Goal: Use online tool/utility: Utilize a website feature to perform a specific function

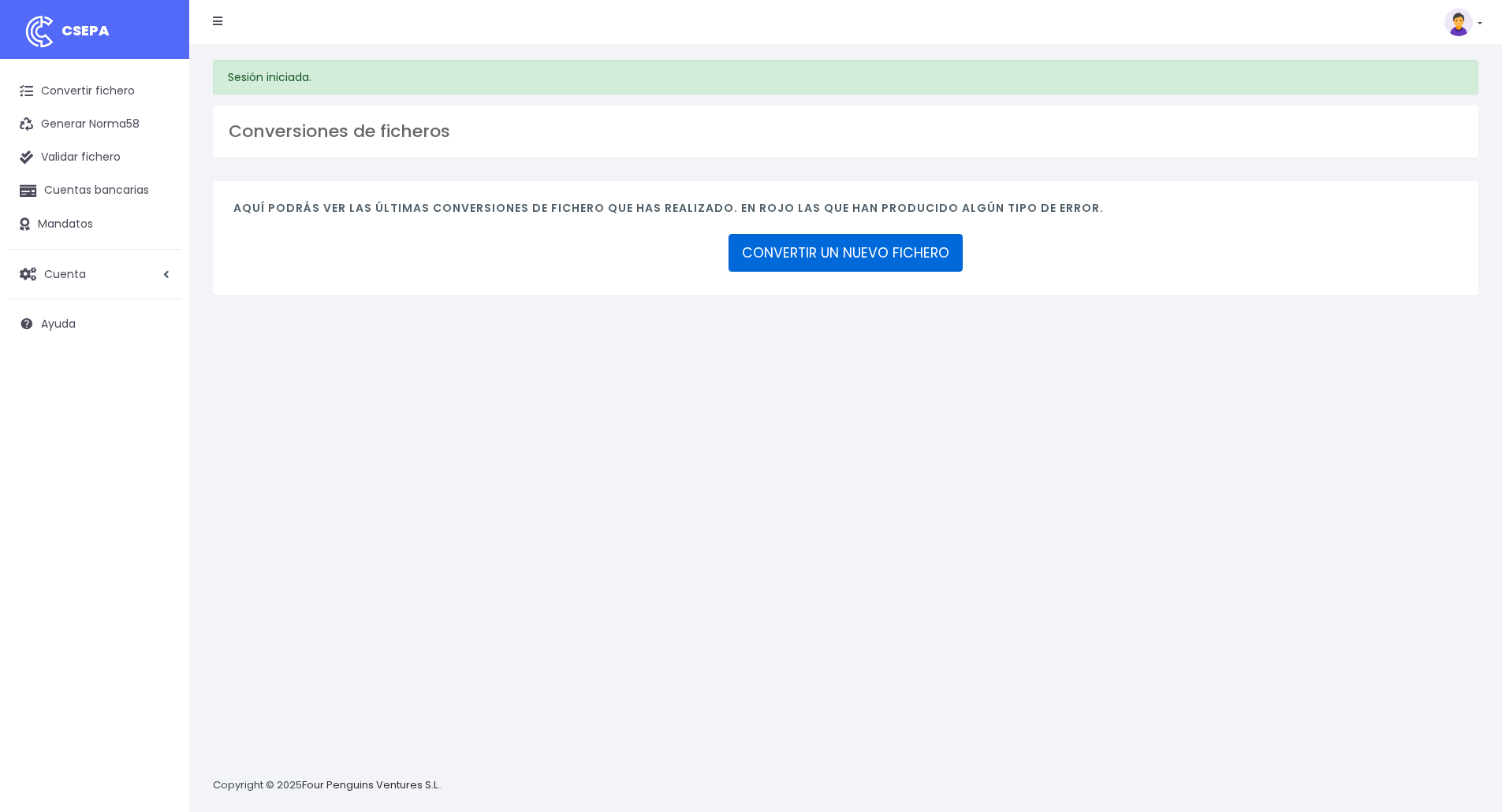
click at [855, 255] on link "CONVERTIR UN NUEVO FICHERO" at bounding box center [845, 253] width 234 height 38
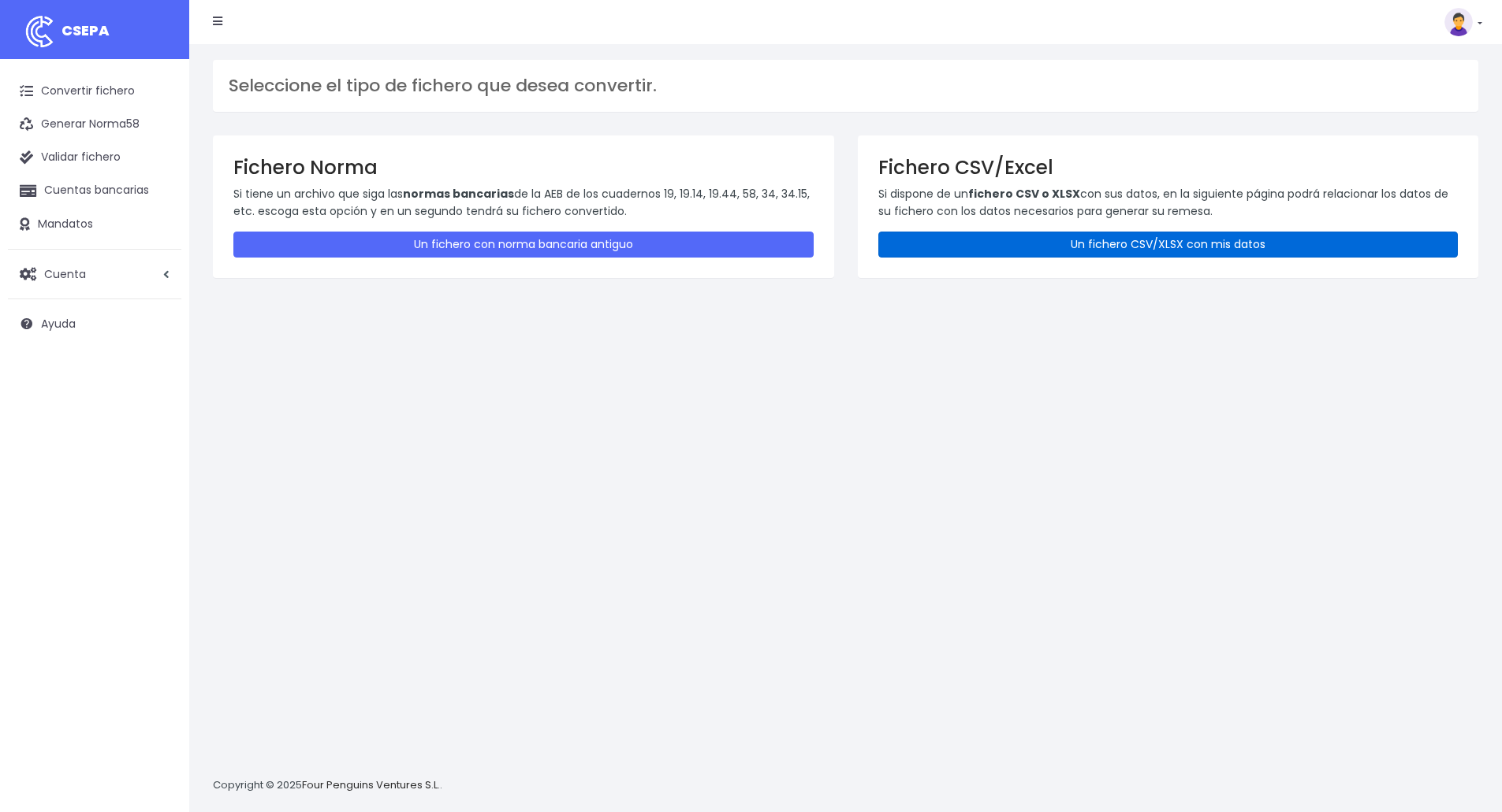
click at [1042, 249] on link "Un fichero CSV/XLSX con mis datos" at bounding box center [1169, 244] width 580 height 26
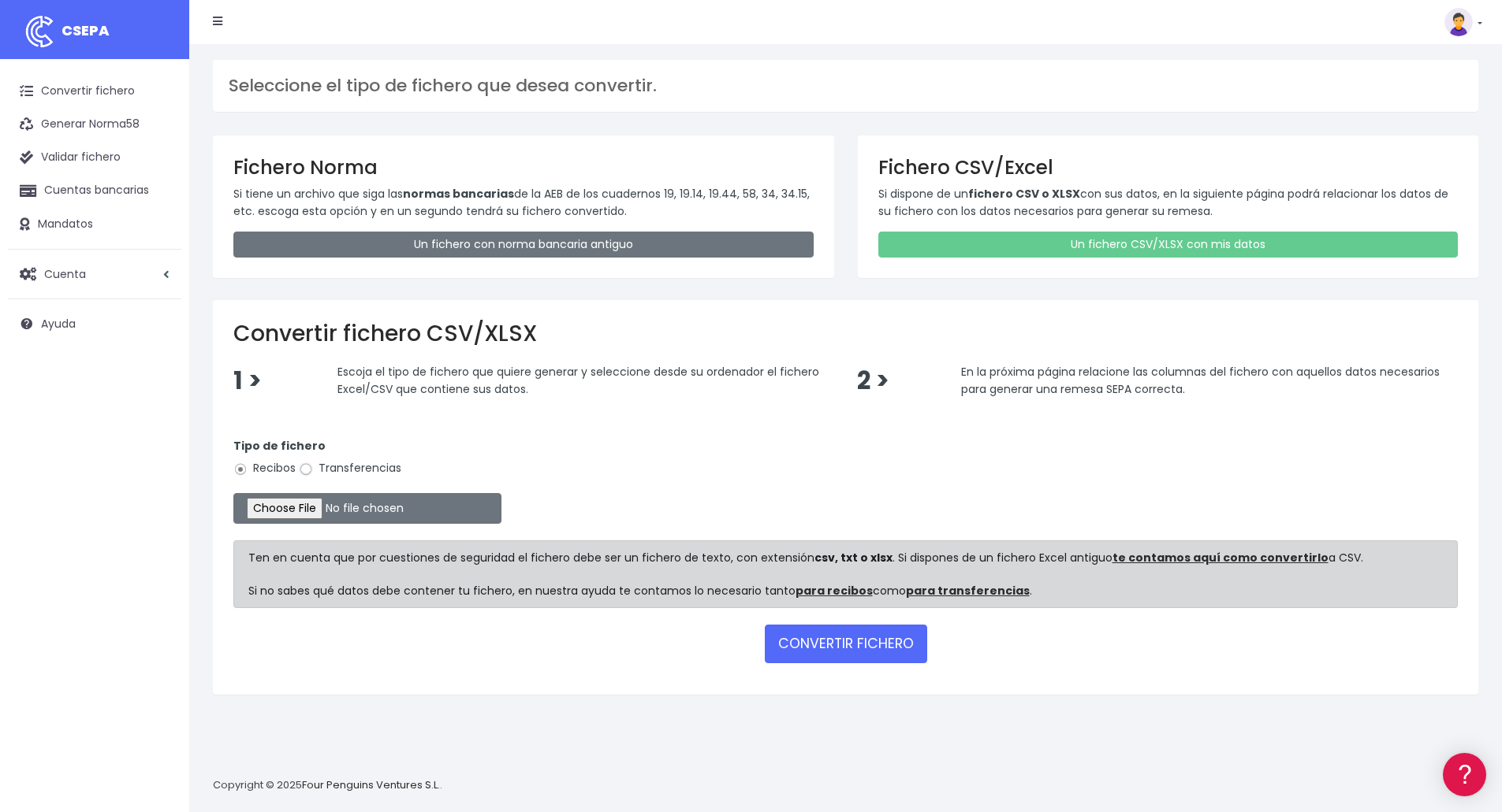
click at [305, 472] on input "Transferencias" at bounding box center [305, 469] width 14 height 14
radio input "true"
click at [299, 508] on input "file" at bounding box center [367, 508] width 268 height 30
type input "C:\fakepath\Fichero Pago Proveedores Las Palmas Agosto.xlsx"
click at [824, 651] on button "CONVERTIR FICHERO" at bounding box center [846, 644] width 162 height 38
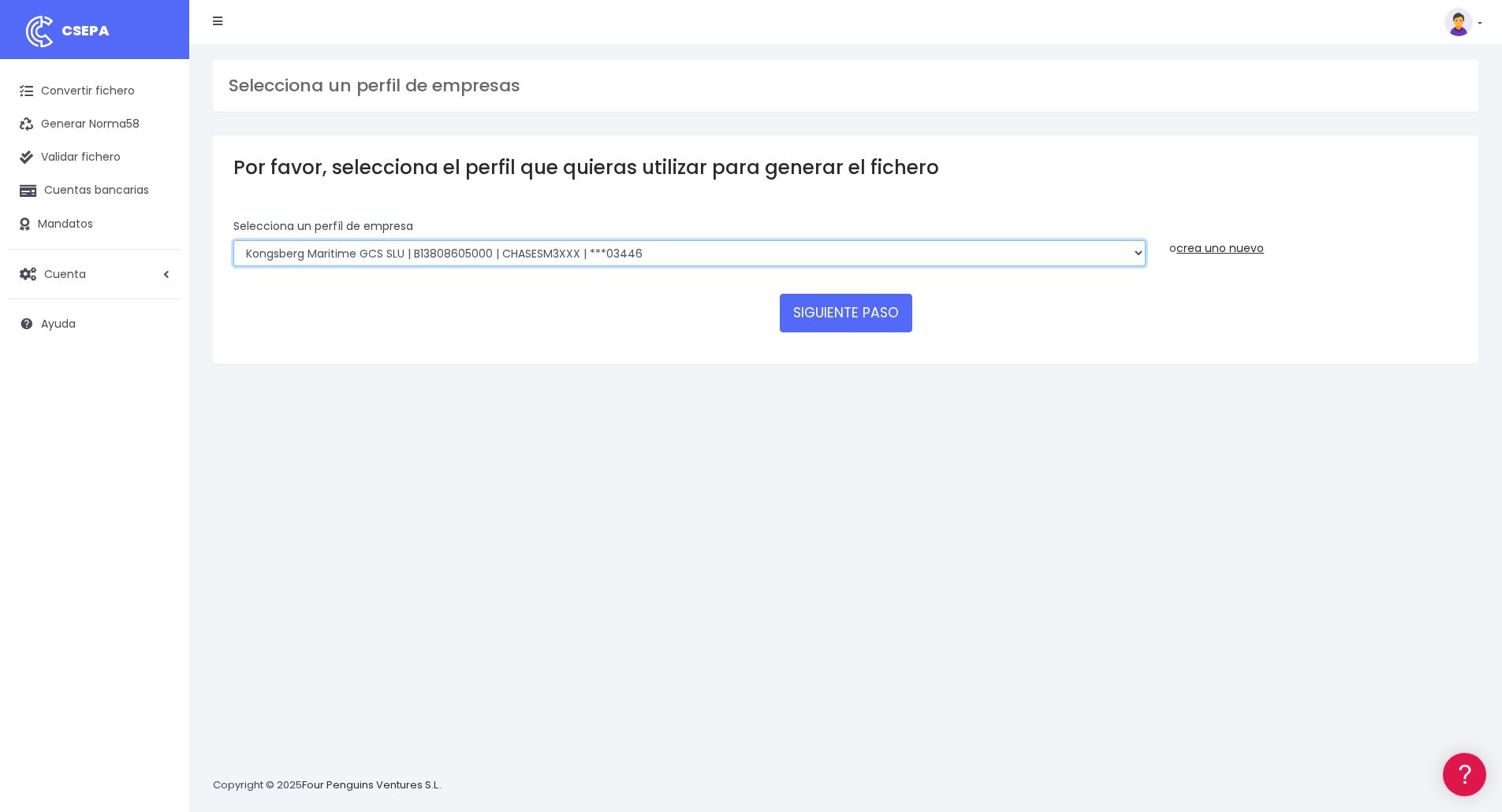
click at [715, 247] on select "Kongsberg Maritime GCS SLU | B13808605000 | CHASESM3XXX | ***03446 Kongsberg Ma…" at bounding box center [690, 254] width 912 height 27
select select "2541"
click at [234, 240] on select "Kongsberg Maritime GCS SLU | B13808605000 | CHASESM3XXX | ***03446 Kongsberg Ma…" at bounding box center [690, 254] width 912 height 27
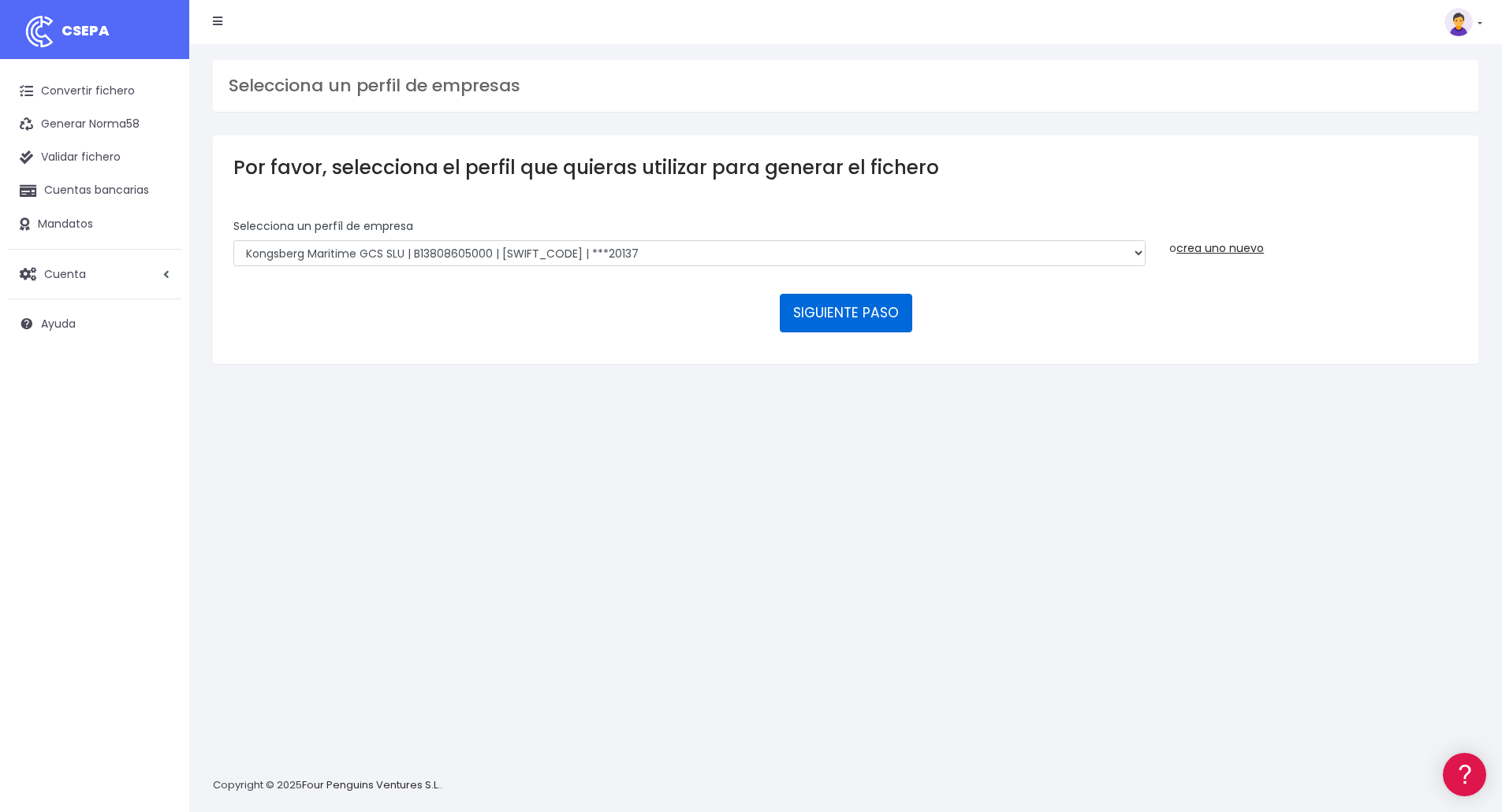
click at [850, 313] on button "SIGUIENTE PASO" at bounding box center [845, 312] width 133 height 38
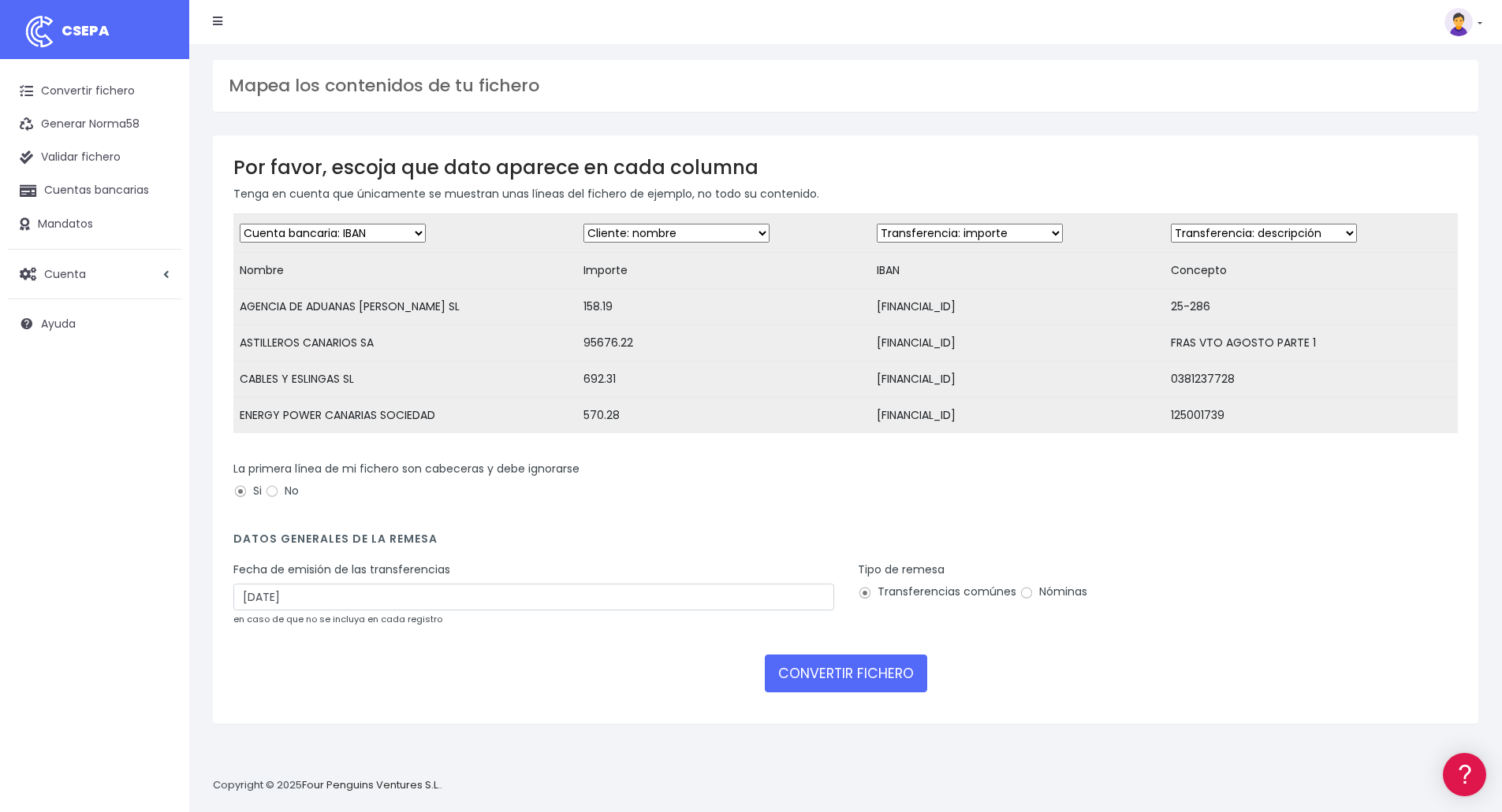
click at [325, 235] on select "Desechar campo Cliente: nombre Cliente: DNI Cliente: Email Cliente: referencia …" at bounding box center [333, 233] width 186 height 19
select select "creditor"
click at [239, 224] on select "Desechar campo Cliente: nombre Cliente: DNI Cliente: Email Cliente: referencia …" at bounding box center [333, 233] width 186 height 19
click at [671, 228] on select "Desechar campo Cliente: nombre Cliente: DNI Cliente: Email Cliente: referencia …" at bounding box center [676, 233] width 186 height 19
select select "amount"
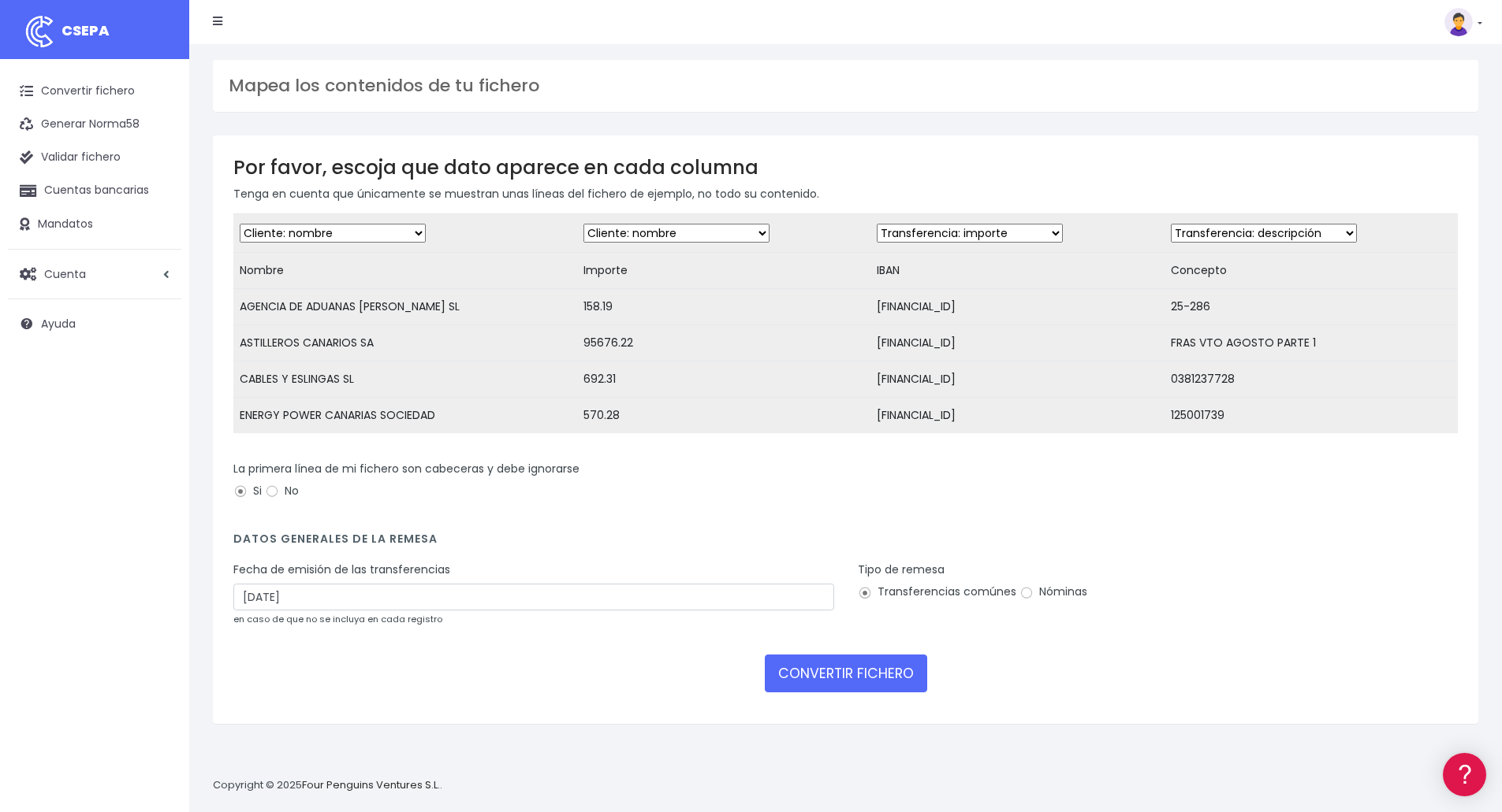
click at [583, 224] on select "Desechar campo Cliente: nombre Cliente: DNI Cliente: Email Cliente: referencia …" at bounding box center [676, 233] width 186 height 19
click at [955, 228] on select "Desechar campo Cliente: nombre Cliente: DNI Cliente: Email Cliente: referencia …" at bounding box center [970, 233] width 186 height 19
select select "iban"
click at [877, 224] on select "Desechar campo Cliente: nombre Cliente: DNI Cliente: Email Cliente: referencia …" at bounding box center [970, 233] width 186 height 19
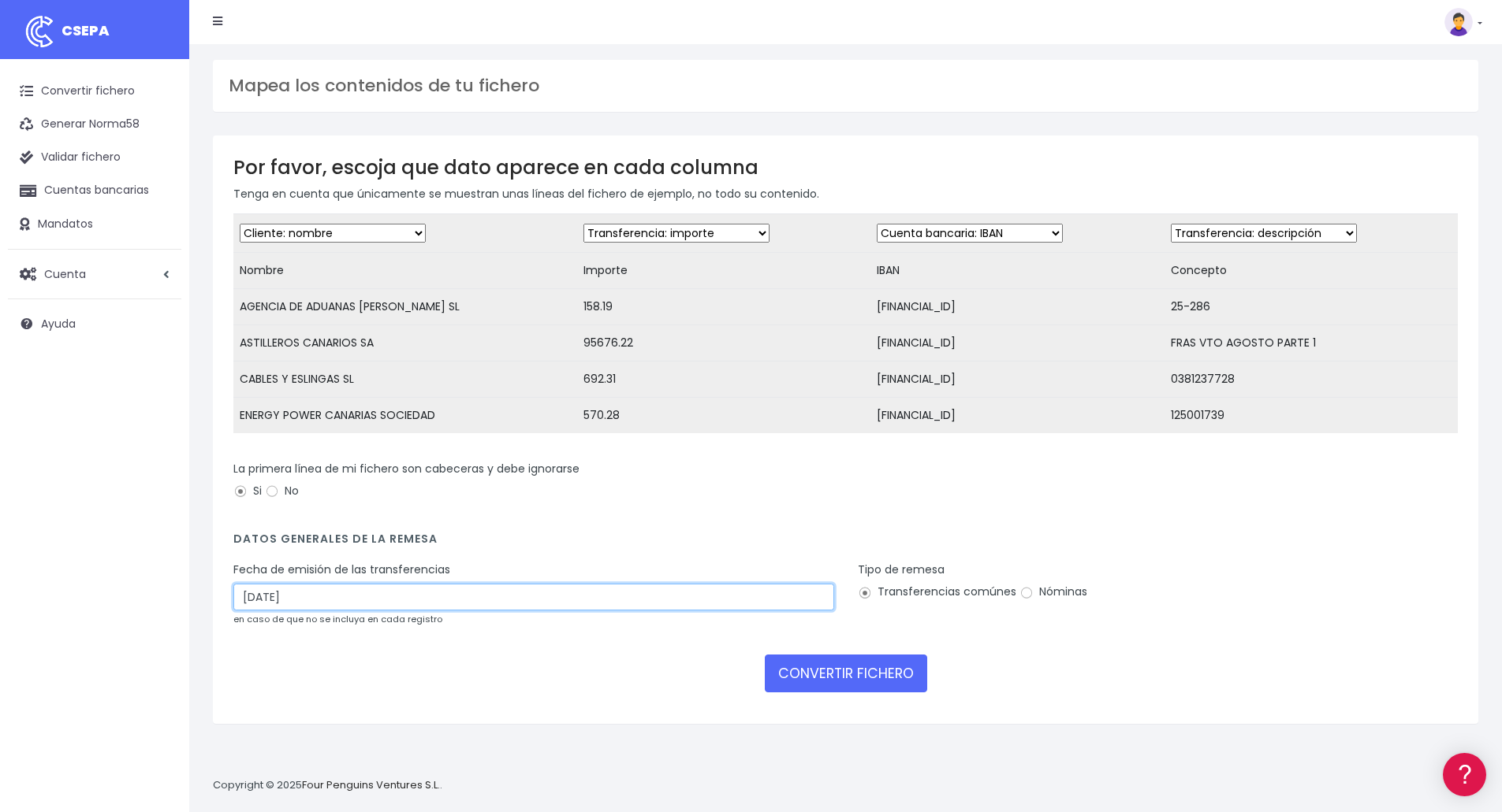
click at [337, 610] on input "07/09/2025" at bounding box center [534, 597] width 601 height 27
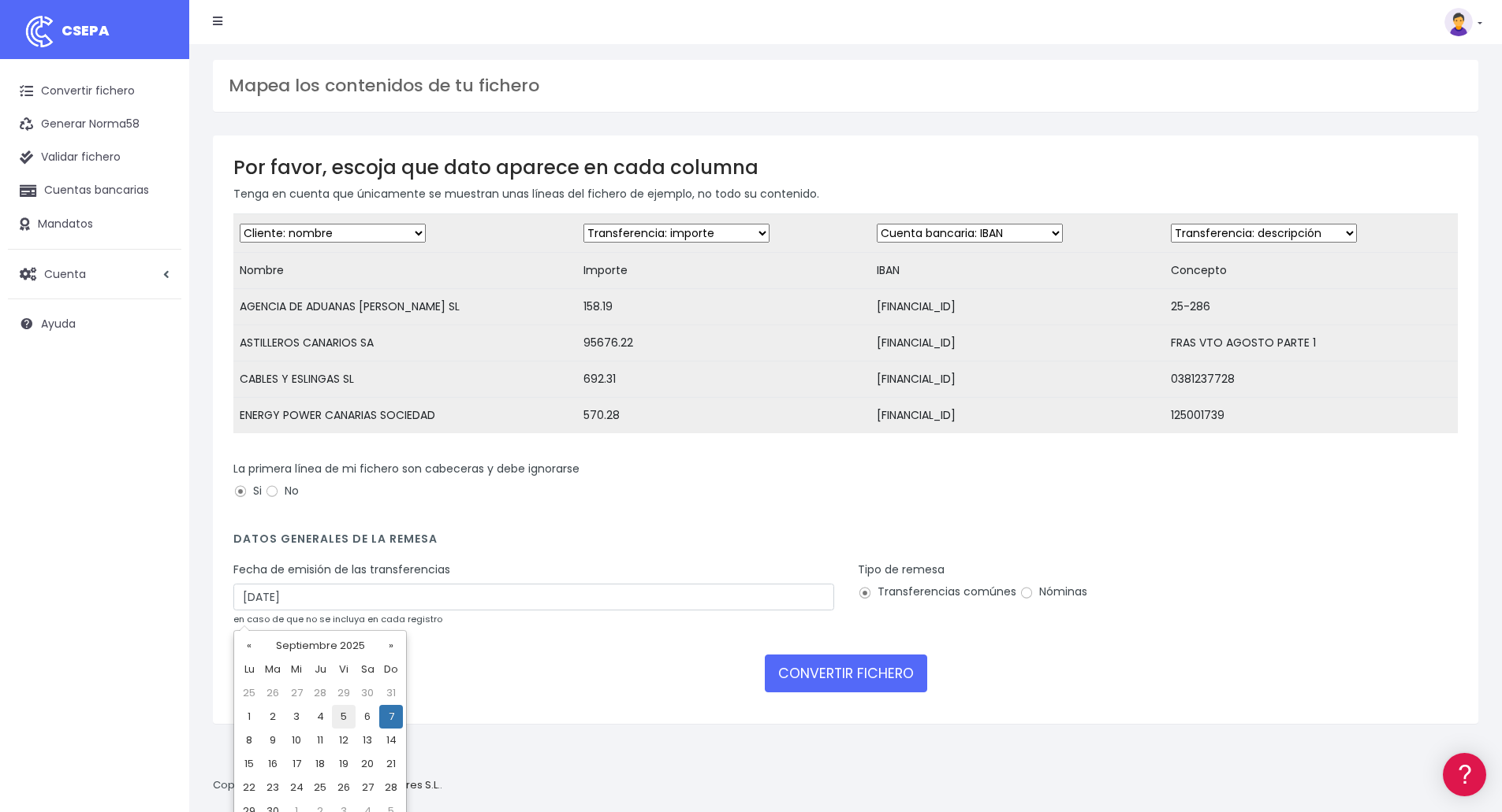
click at [344, 715] on td "5" at bounding box center [344, 717] width 24 height 24
type input "05/09/2025"
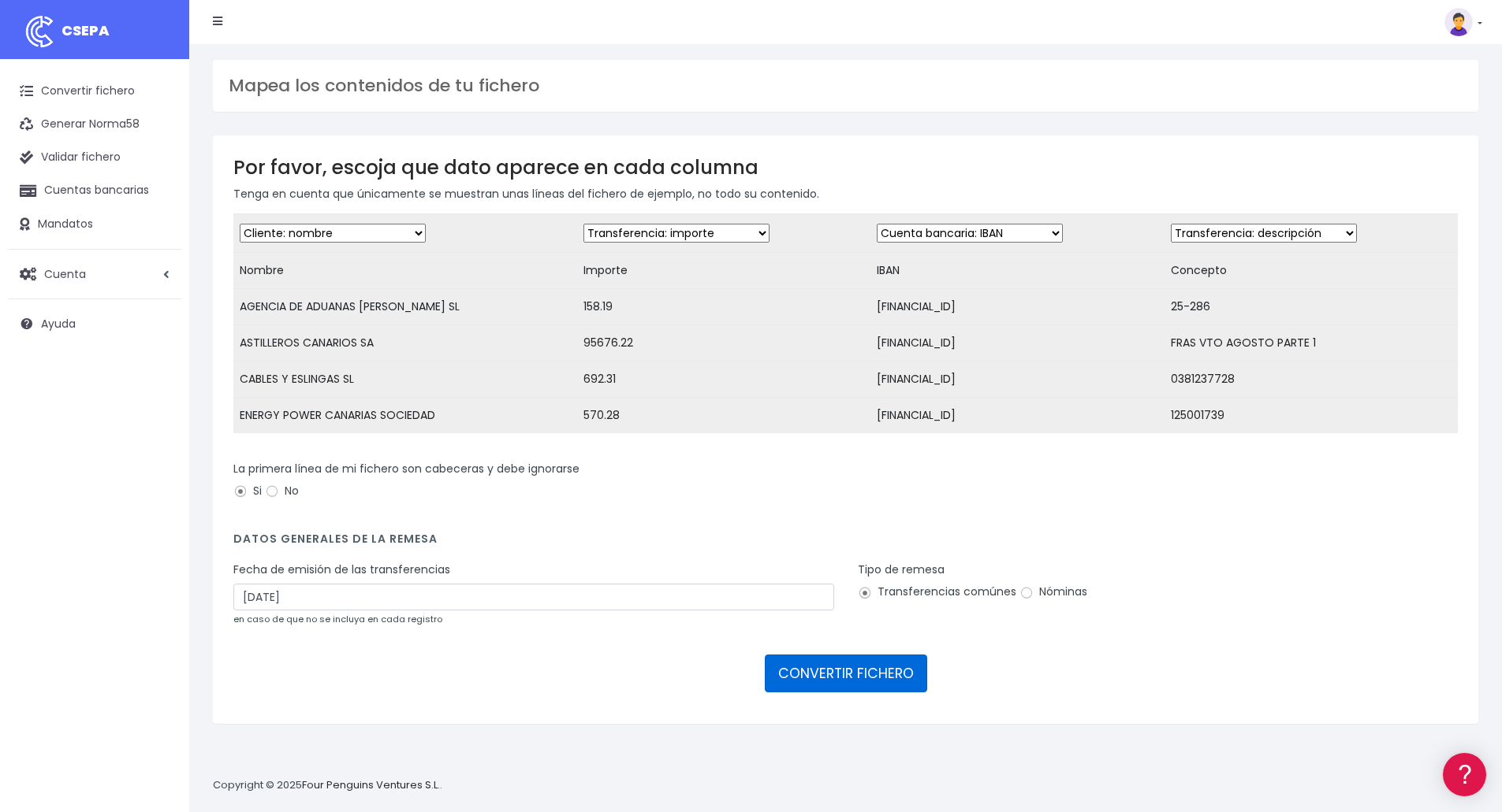
click at [832, 682] on button "CONVERTIR FICHERO" at bounding box center [846, 673] width 162 height 38
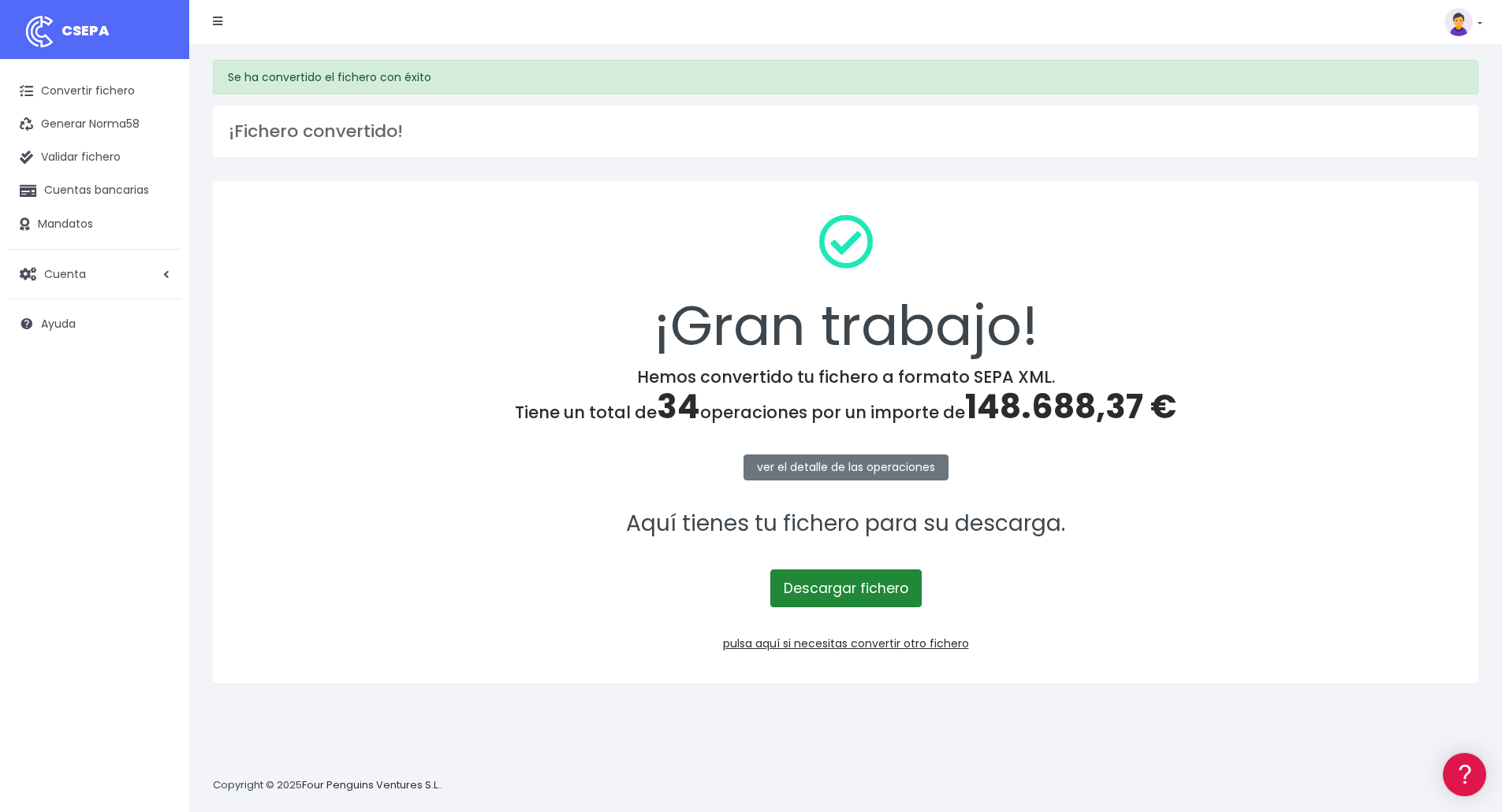
click at [839, 583] on link "Descargar fichero" at bounding box center [845, 589] width 151 height 38
